Goal: Task Accomplishment & Management: Use online tool/utility

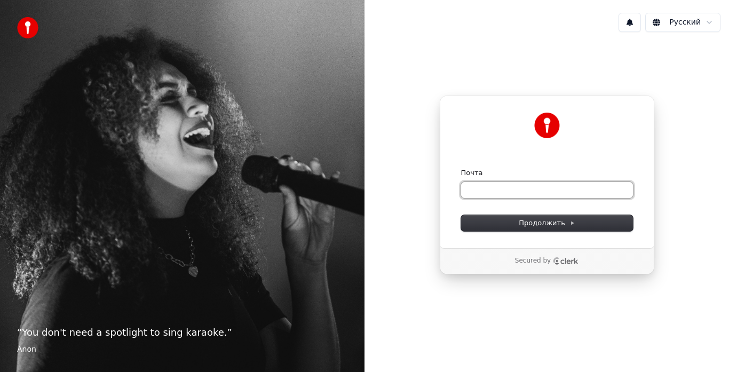
click at [487, 191] on input "Почта" at bounding box center [547, 190] width 172 height 16
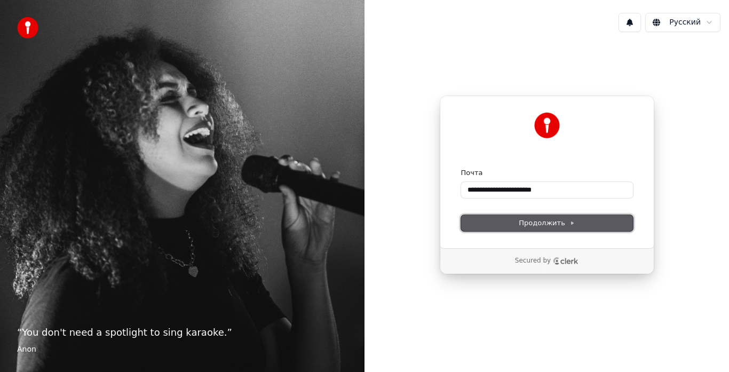
click at [506, 217] on button "Продолжить" at bounding box center [547, 223] width 172 height 16
type input "**********"
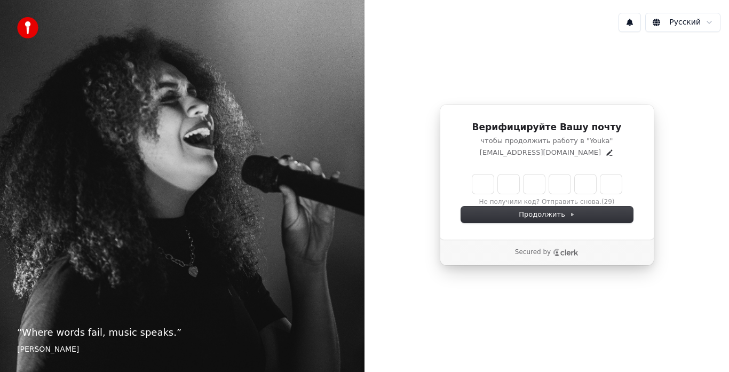
click at [527, 223] on div "Верифицируйте Вашу почту чтобы продолжить работу в "Youka" ostrovskii.serge@mai…" at bounding box center [547, 172] width 215 height 136
click at [479, 177] on input "Enter verification code" at bounding box center [557, 184] width 171 height 19
type input "******"
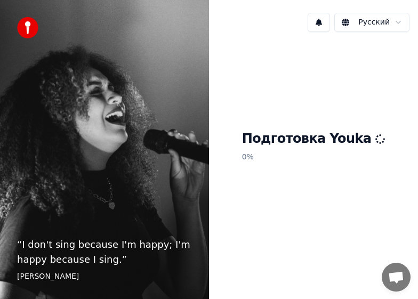
click at [252, 230] on div "Подготовка Youka 0 %" at bounding box center [313, 149] width 209 height 216
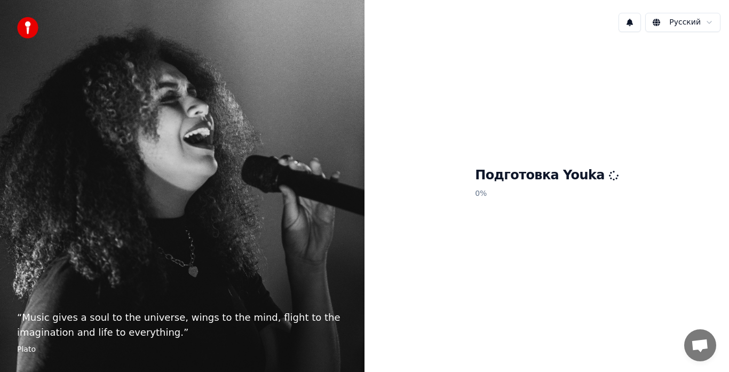
click at [428, 277] on div "Подготовка Youka 0 %" at bounding box center [547, 185] width 365 height 289
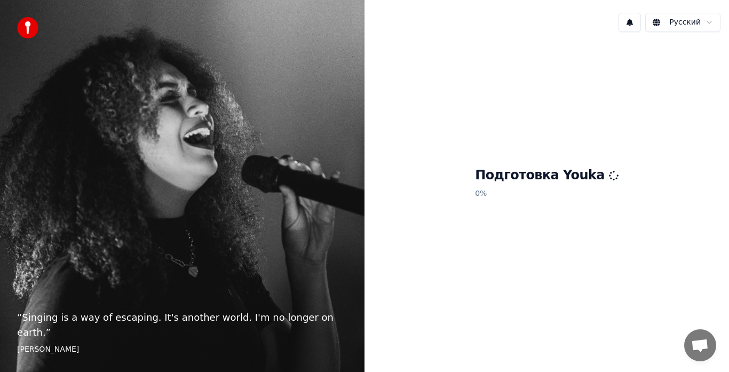
click at [414, 154] on div "Подготовка Youka 0 %" at bounding box center [547, 185] width 365 height 289
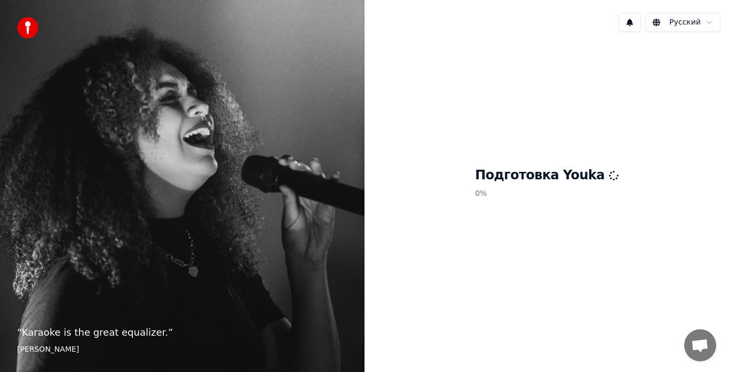
click at [494, 192] on p "0 %" at bounding box center [547, 193] width 144 height 19
click at [126, 337] on p "“ Karaoke is the great equalizer. ”" at bounding box center [182, 332] width 330 height 15
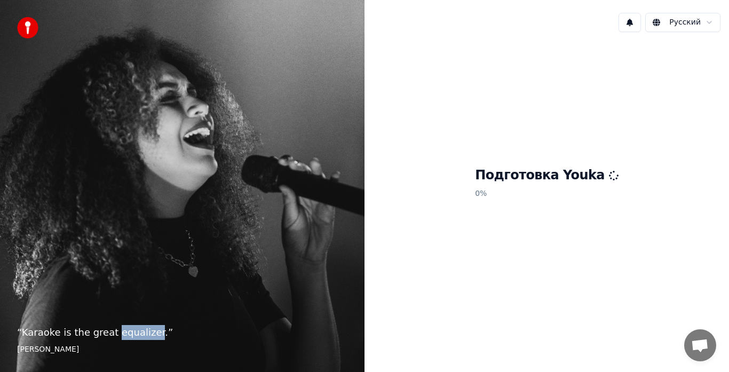
click at [126, 337] on p "“ Karaoke is the great equalizer. ”" at bounding box center [182, 332] width 330 height 15
click at [46, 349] on footer "Aisha Tyler" at bounding box center [182, 349] width 330 height 11
click at [89, 330] on p "“ Karaoke is the great equalizer. ”" at bounding box center [182, 332] width 330 height 15
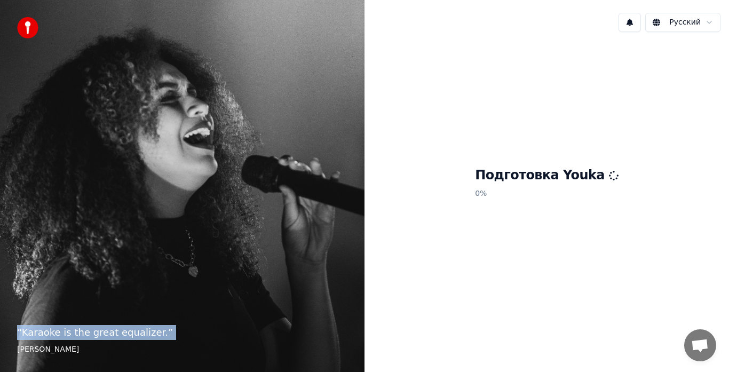
click at [89, 330] on p "“ Karaoke is the great equalizer. ”" at bounding box center [182, 332] width 330 height 15
click at [25, 23] on img at bounding box center [27, 27] width 21 height 21
click at [635, 23] on button at bounding box center [630, 22] width 22 height 19
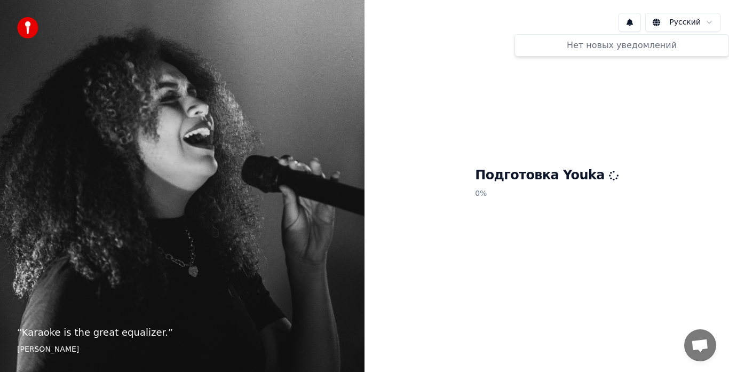
click at [645, 158] on div "Подготовка Youka 0 %" at bounding box center [547, 185] width 365 height 289
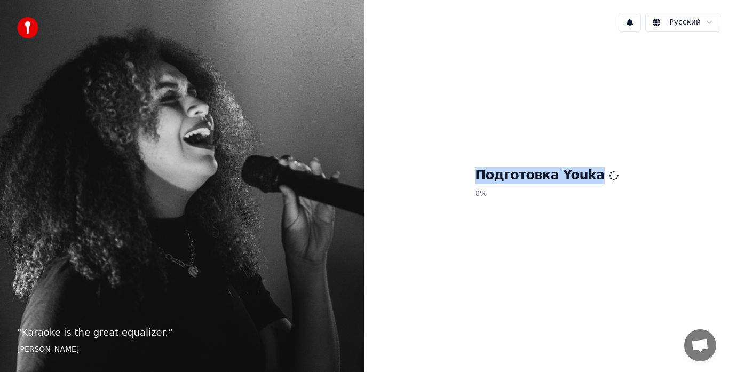
click at [645, 158] on div "Подготовка Youka 0 %" at bounding box center [547, 185] width 365 height 289
drag, startPoint x: 421, startPoint y: 6, endPoint x: 419, endPoint y: 59, distance: 52.9
click at [419, 59] on div "Подготовка Youka 0 %" at bounding box center [547, 185] width 365 height 289
click at [567, 263] on div "Подготовка Youka 0 %" at bounding box center [547, 185] width 365 height 289
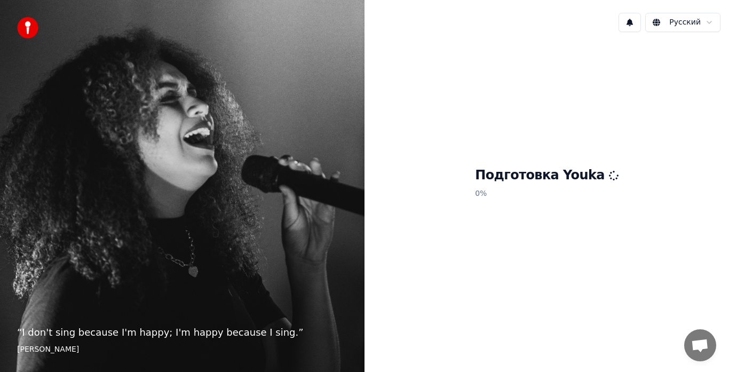
click at [504, 175] on h1 "Подготовка Youka" at bounding box center [547, 175] width 144 height 17
click at [505, 114] on div "Подготовка Youka 0 %" at bounding box center [547, 185] width 365 height 289
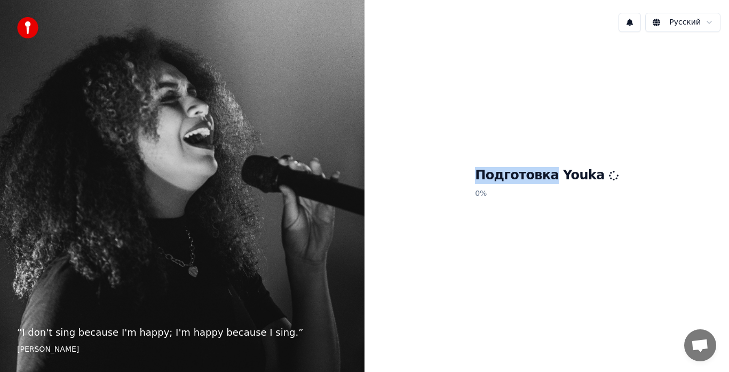
click at [505, 114] on div "Подготовка Youka 0 %" at bounding box center [547, 185] width 365 height 289
